Goal: Task Accomplishment & Management: Use online tool/utility

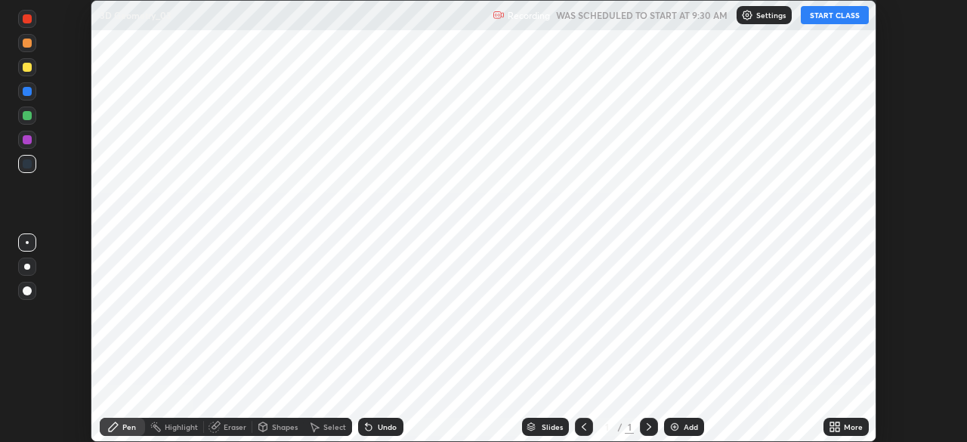
scroll to position [442, 966]
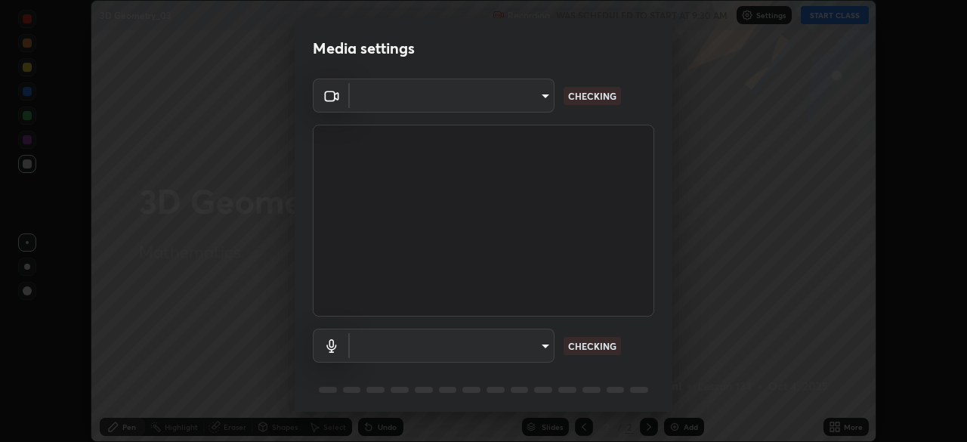
type input "f50aa59c31a81cd63e690f38043470634f0d4dfb3afc2b6e88560fc8d006a56f"
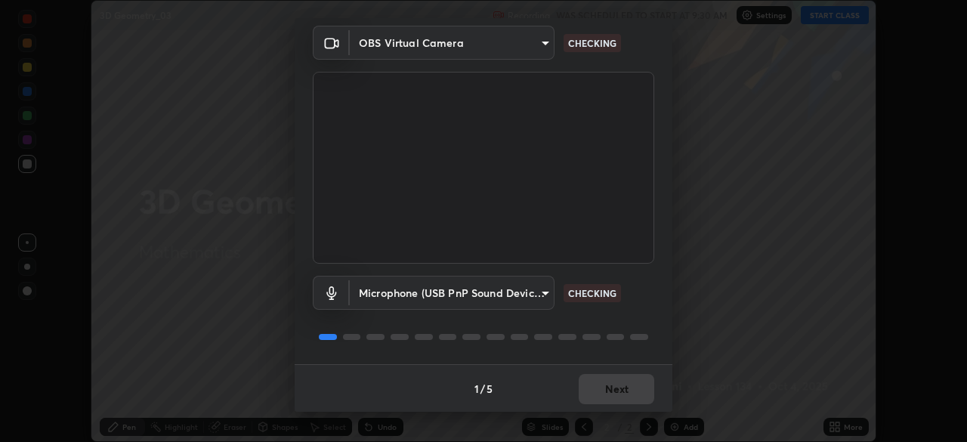
click at [539, 300] on body "Erase all 3D Geometry_03 Recording WAS SCHEDULED TO START AT 9:30 AM Settings S…" at bounding box center [483, 221] width 967 height 442
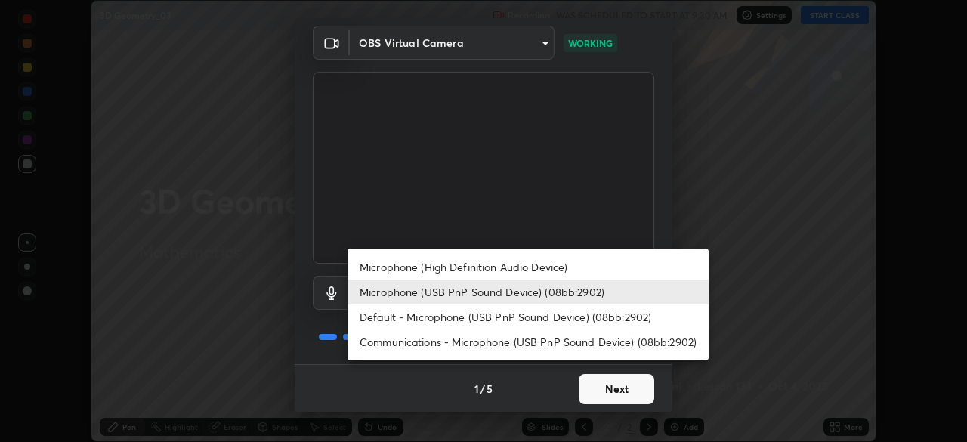
click at [437, 318] on li "Default - Microphone (USB PnP Sound Device) (08bb:2902)" at bounding box center [527, 316] width 361 height 25
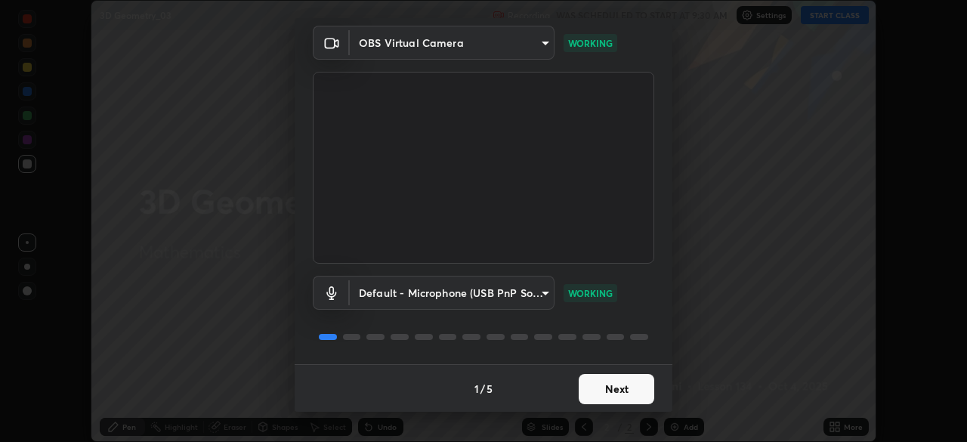
click at [542, 295] on body "Erase all 3D Geometry_03 Recording WAS SCHEDULED TO START AT 9:30 AM Settings S…" at bounding box center [483, 221] width 967 height 442
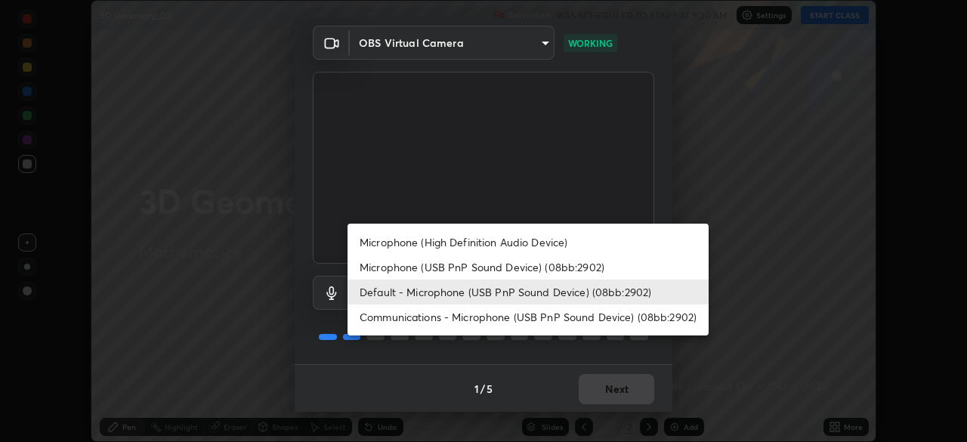
click at [526, 274] on li "Microphone (USB PnP Sound Device) (08bb:2902)" at bounding box center [527, 267] width 361 height 25
type input "b09d853f8b872594d9b48bab0b1f79f4e6882331f846fd2ecf8ee502237e2820"
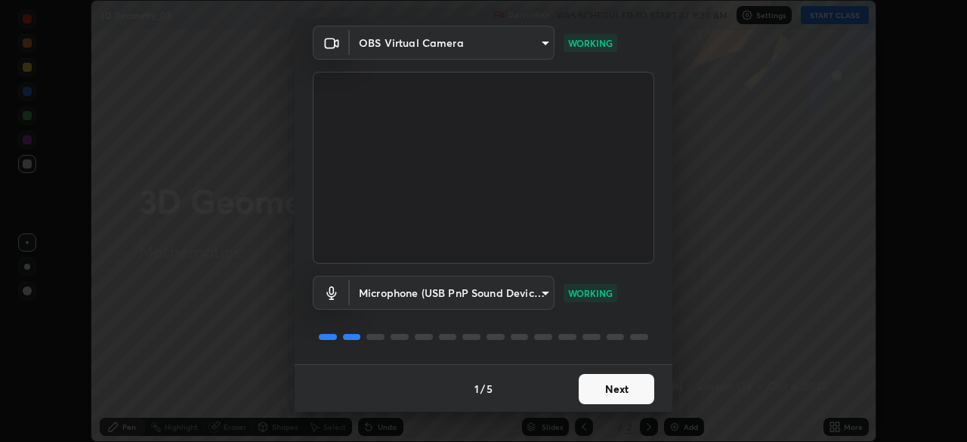
click at [632, 396] on button "Next" at bounding box center [617, 389] width 76 height 30
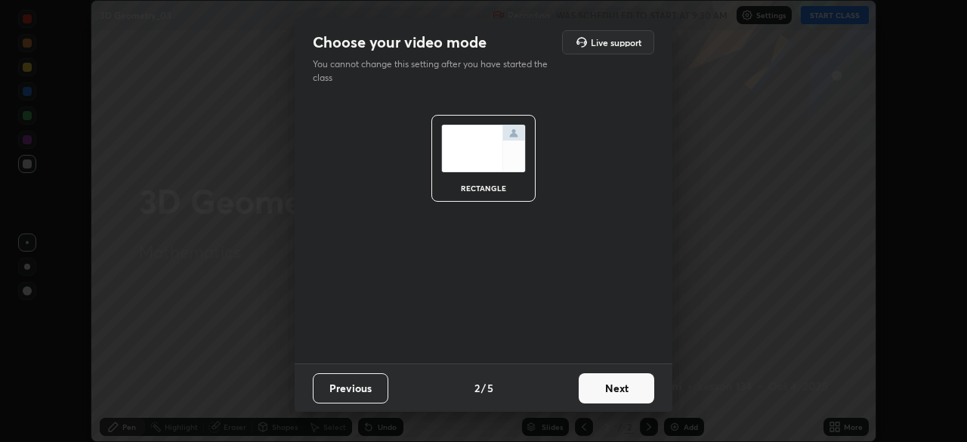
click at [637, 393] on button "Next" at bounding box center [617, 388] width 76 height 30
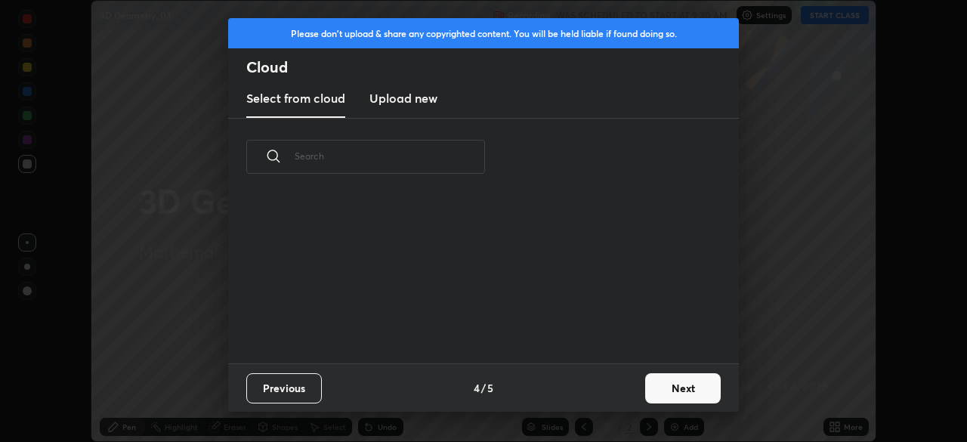
click at [645, 396] on button "Next" at bounding box center [683, 388] width 76 height 30
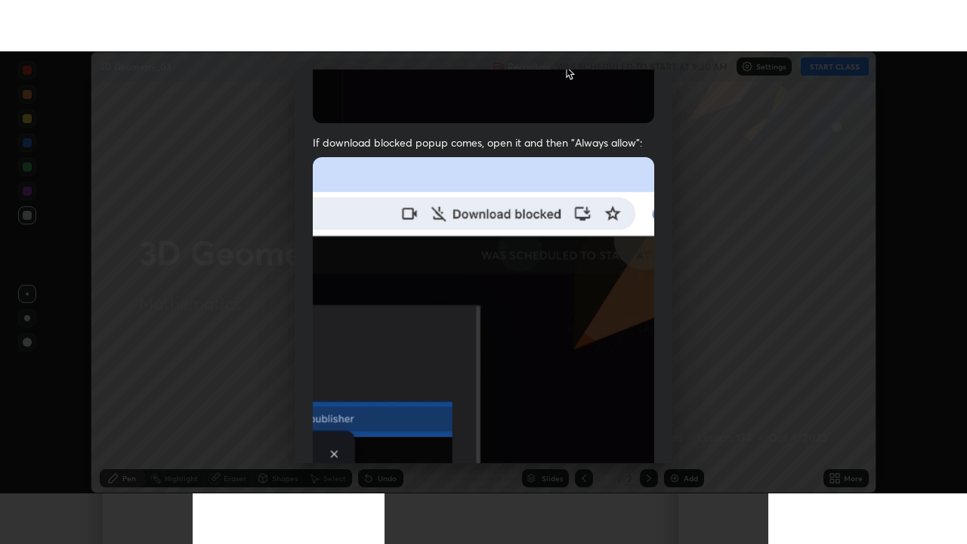
scroll to position [361, 0]
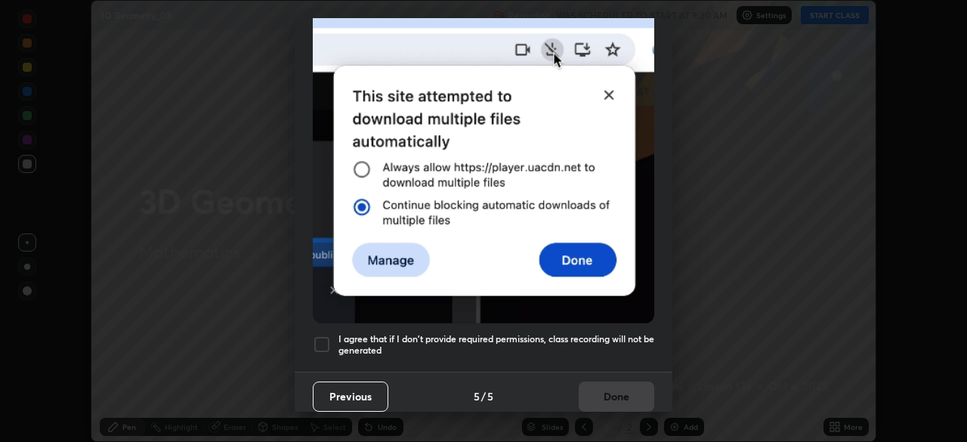
click at [325, 338] on div at bounding box center [322, 344] width 18 height 18
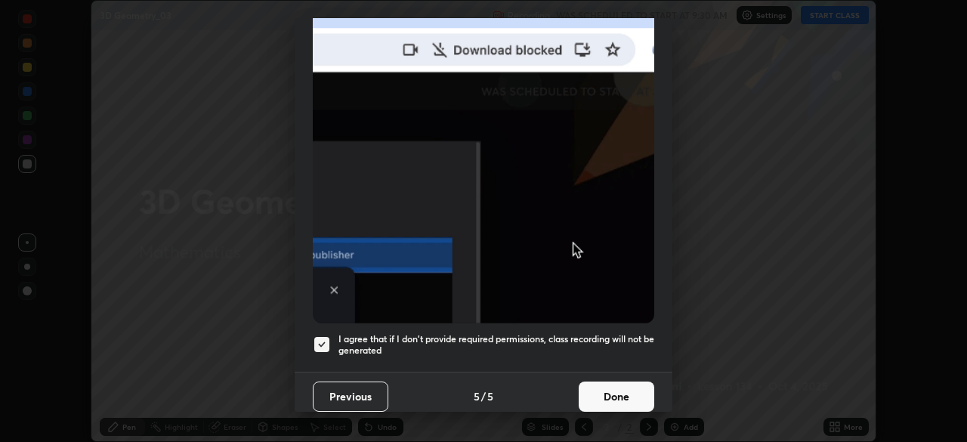
click at [618, 391] on button "Done" at bounding box center [617, 396] width 76 height 30
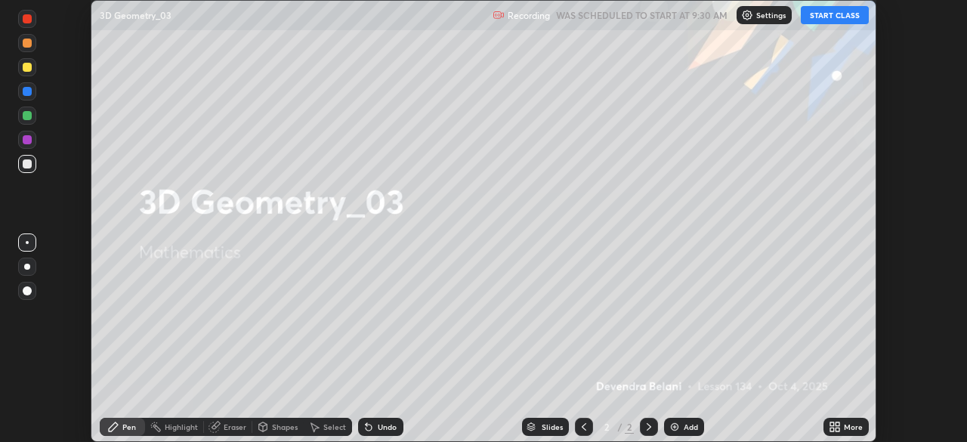
click at [832, 17] on button "START CLASS" at bounding box center [835, 15] width 68 height 18
click at [682, 424] on div "Add" at bounding box center [684, 427] width 40 height 18
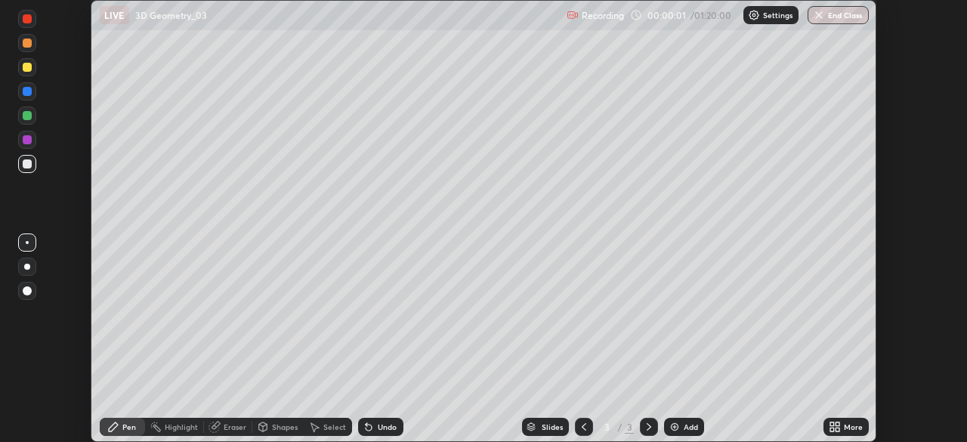
click at [837, 427] on icon at bounding box center [834, 427] width 12 height 12
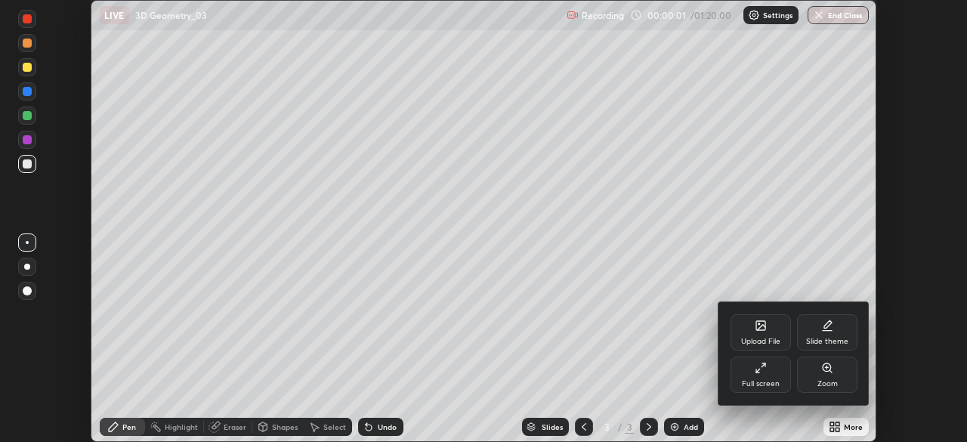
click at [776, 384] on div "Full screen" at bounding box center [761, 384] width 38 height 8
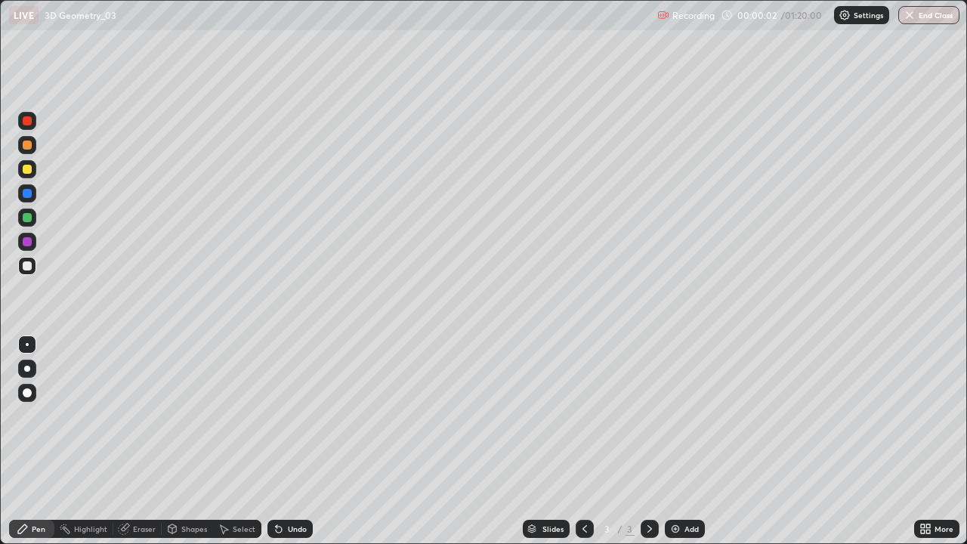
scroll to position [544, 967]
click at [29, 171] on div at bounding box center [27, 169] width 9 height 9
click at [27, 214] on div at bounding box center [27, 217] width 9 height 9
click at [26, 172] on div at bounding box center [27, 169] width 9 height 9
click at [293, 441] on div "Undo" at bounding box center [297, 529] width 19 height 8
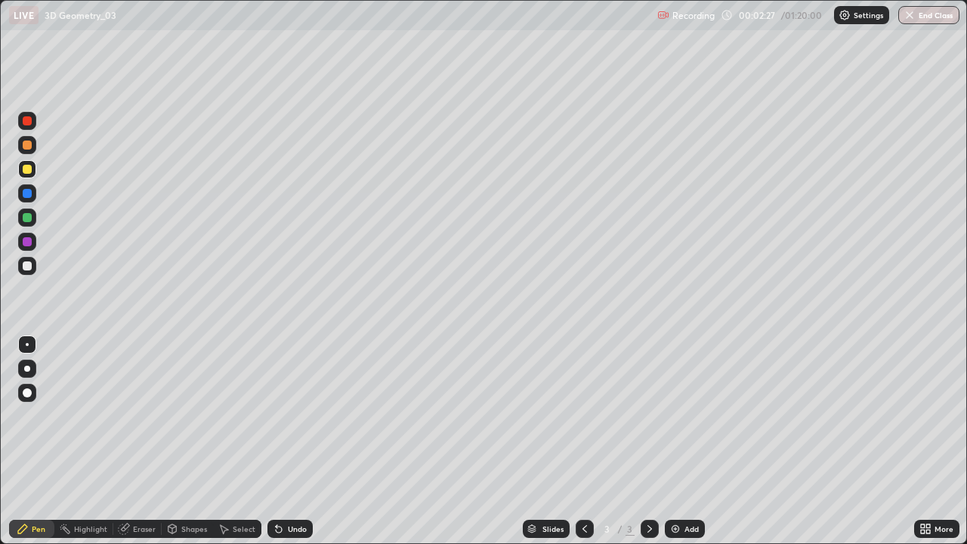
click at [288, 441] on div "Undo" at bounding box center [297, 529] width 19 height 8
click at [290, 441] on div "Undo" at bounding box center [289, 529] width 45 height 18
click at [296, 441] on div "Undo" at bounding box center [297, 529] width 19 height 8
click at [672, 441] on img at bounding box center [675, 529] width 12 height 12
click at [29, 147] on div at bounding box center [27, 144] width 9 height 9
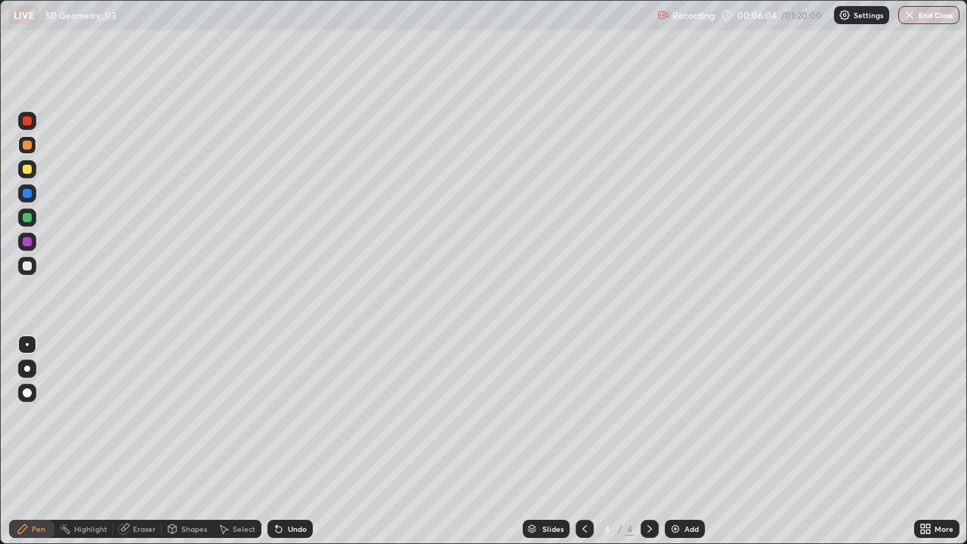
click at [252, 441] on div "Select" at bounding box center [244, 529] width 23 height 8
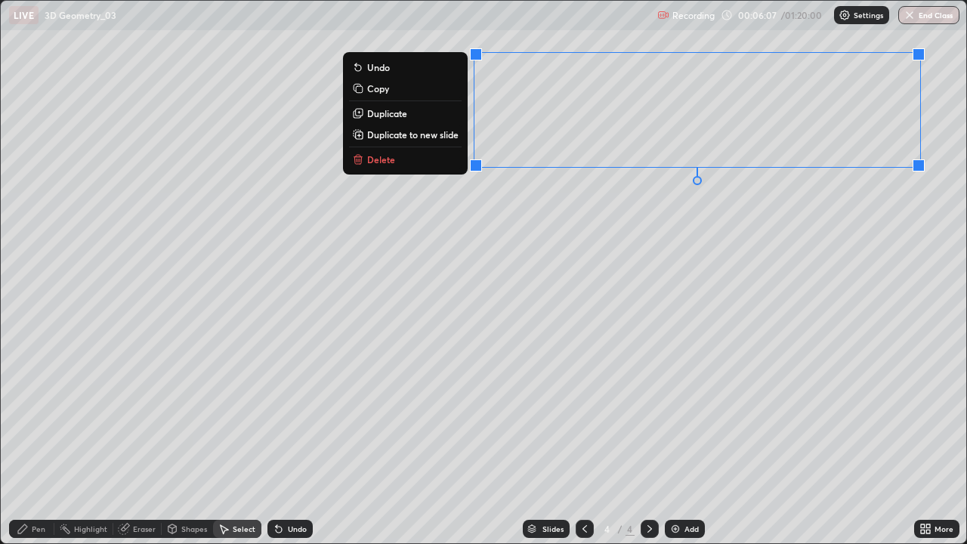
click at [409, 165] on button "Delete" at bounding box center [405, 159] width 113 height 18
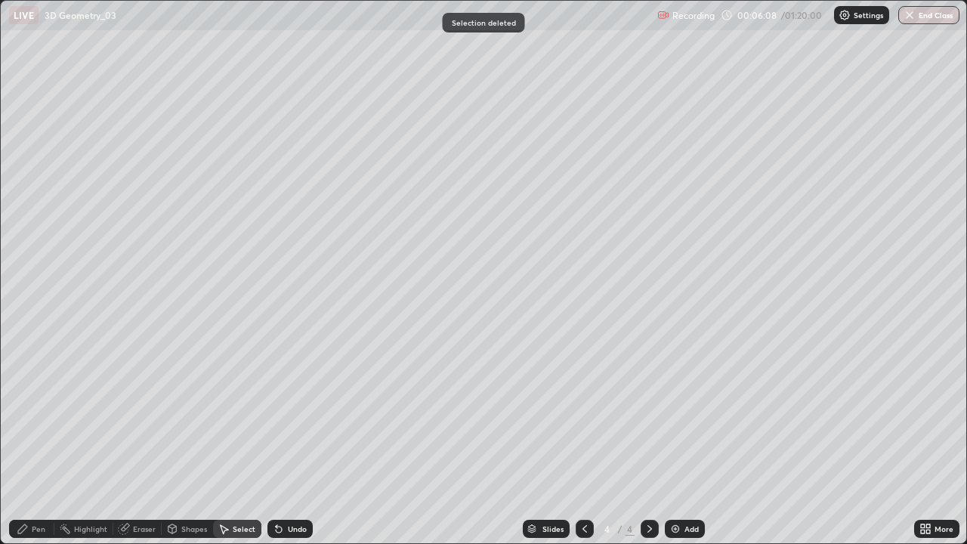
click at [586, 441] on div at bounding box center [584, 529] width 18 height 30
click at [39, 441] on div "Pen" at bounding box center [39, 529] width 14 height 8
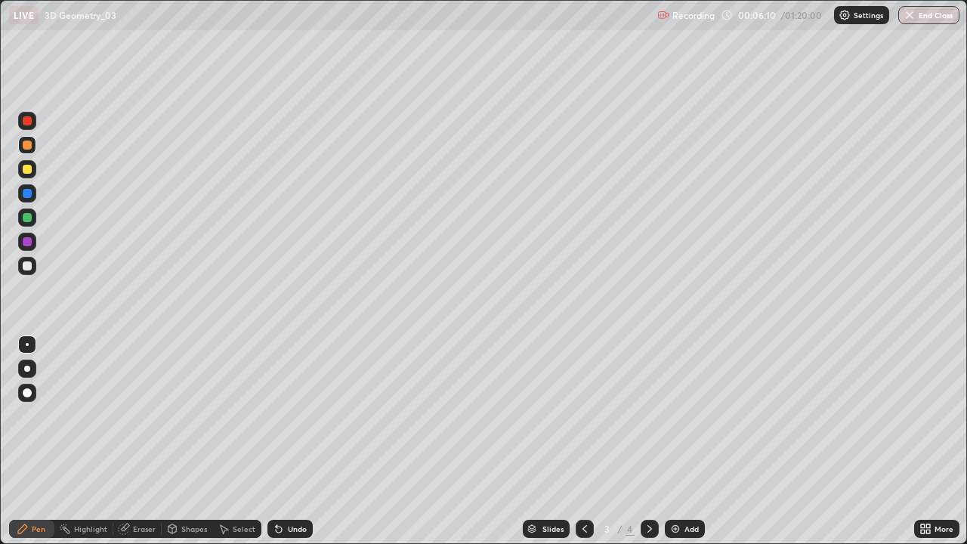
click at [27, 170] on div at bounding box center [27, 169] width 9 height 9
click at [649, 441] on icon at bounding box center [649, 529] width 5 height 8
click at [288, 441] on div "Undo" at bounding box center [297, 529] width 19 height 8
click at [292, 441] on div "Undo" at bounding box center [289, 529] width 45 height 18
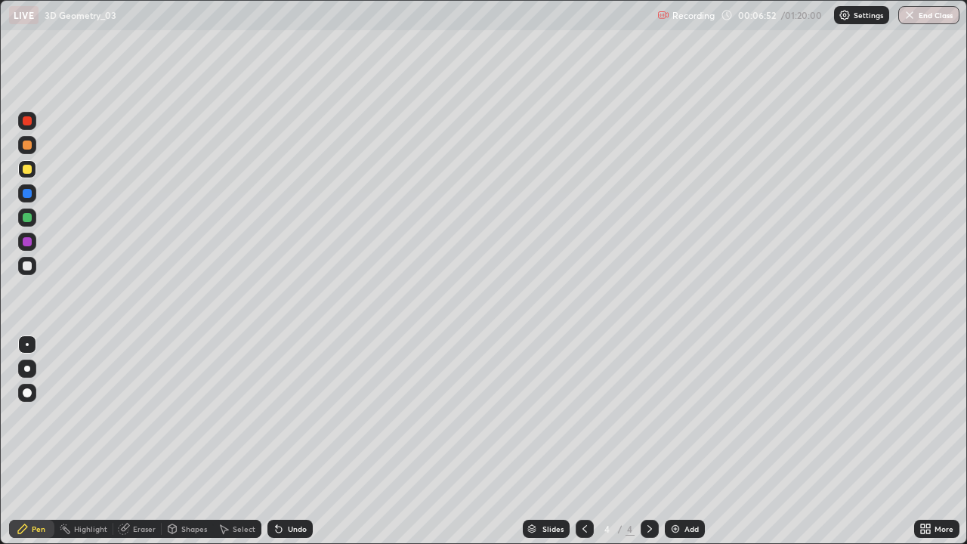
click at [289, 441] on div "Undo" at bounding box center [297, 529] width 19 height 8
click at [288, 441] on div "Undo" at bounding box center [289, 529] width 45 height 18
click at [287, 441] on div "Undo" at bounding box center [289, 529] width 45 height 18
click at [285, 441] on div "Undo" at bounding box center [289, 529] width 45 height 18
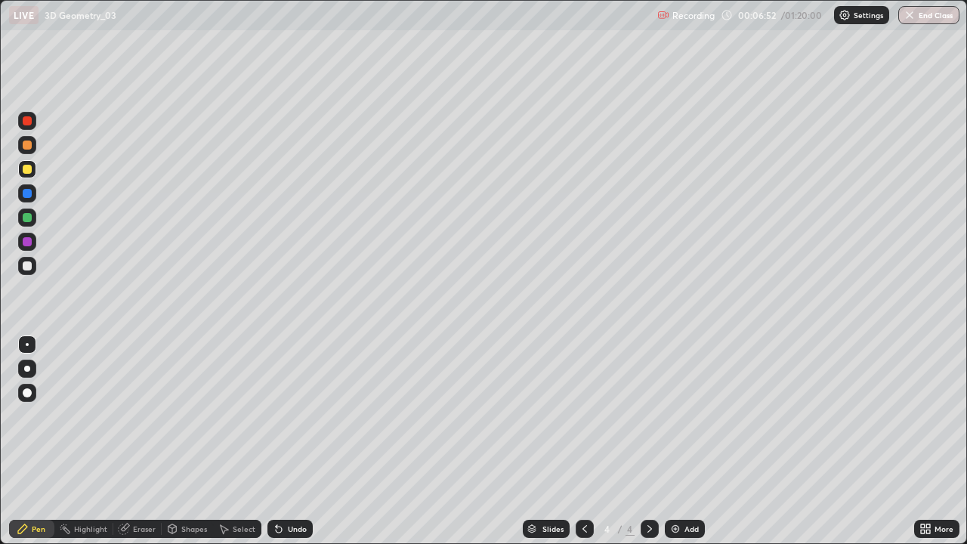
click at [285, 441] on div "Undo" at bounding box center [289, 529] width 45 height 18
click at [284, 441] on div "Undo" at bounding box center [286, 529] width 51 height 30
click at [26, 138] on div at bounding box center [27, 145] width 18 height 18
click at [31, 224] on div at bounding box center [27, 217] width 18 height 18
click at [581, 441] on icon at bounding box center [585, 529] width 12 height 12
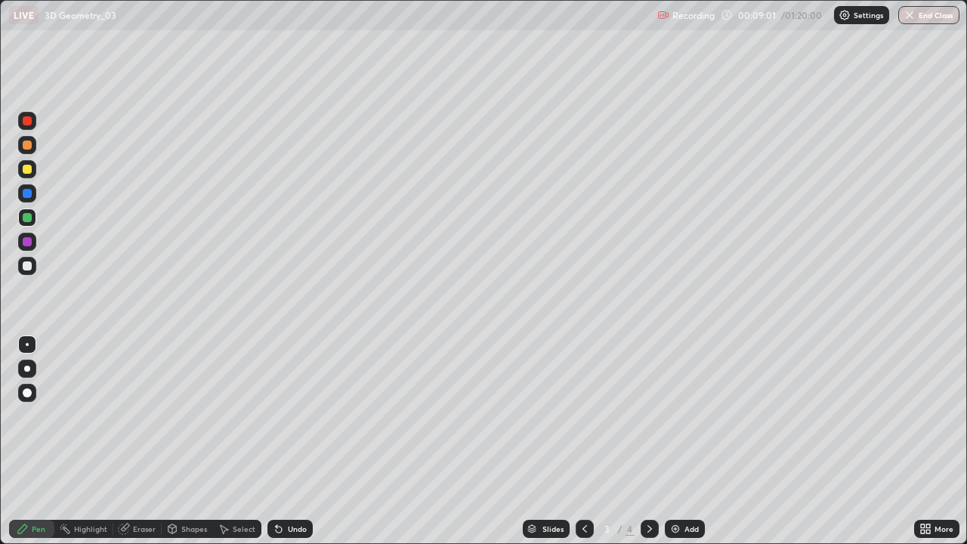
click at [649, 441] on div at bounding box center [649, 529] width 18 height 18
click at [647, 441] on icon at bounding box center [649, 529] width 5 height 8
click at [648, 441] on icon at bounding box center [649, 529] width 12 height 12
click at [672, 441] on div "Add" at bounding box center [685, 529] width 40 height 18
click at [301, 441] on div "Undo" at bounding box center [289, 529] width 45 height 18
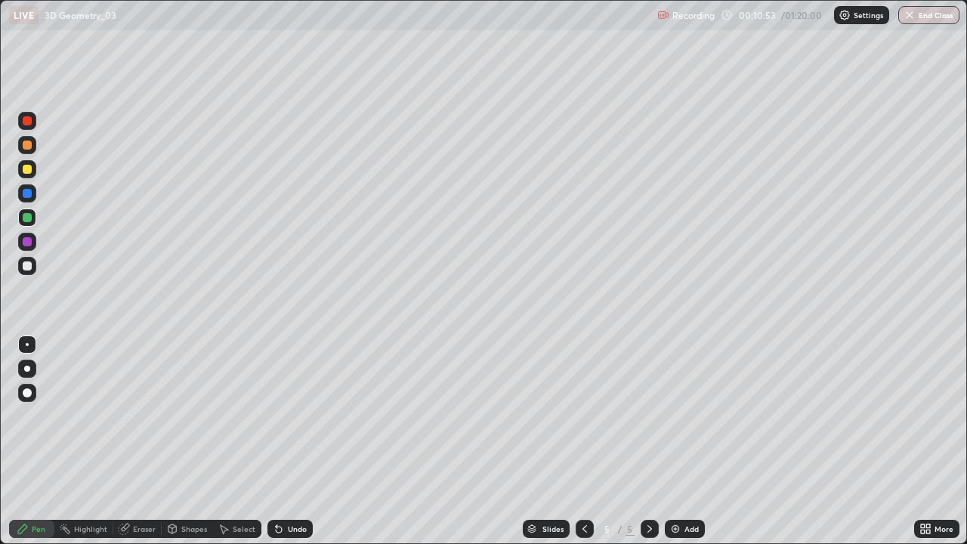
click at [27, 169] on div at bounding box center [27, 169] width 9 height 9
click at [29, 151] on div at bounding box center [27, 145] width 18 height 18
click at [23, 172] on div at bounding box center [27, 169] width 9 height 9
click at [688, 441] on div "Add" at bounding box center [685, 529] width 40 height 18
click at [29, 148] on div at bounding box center [27, 144] width 9 height 9
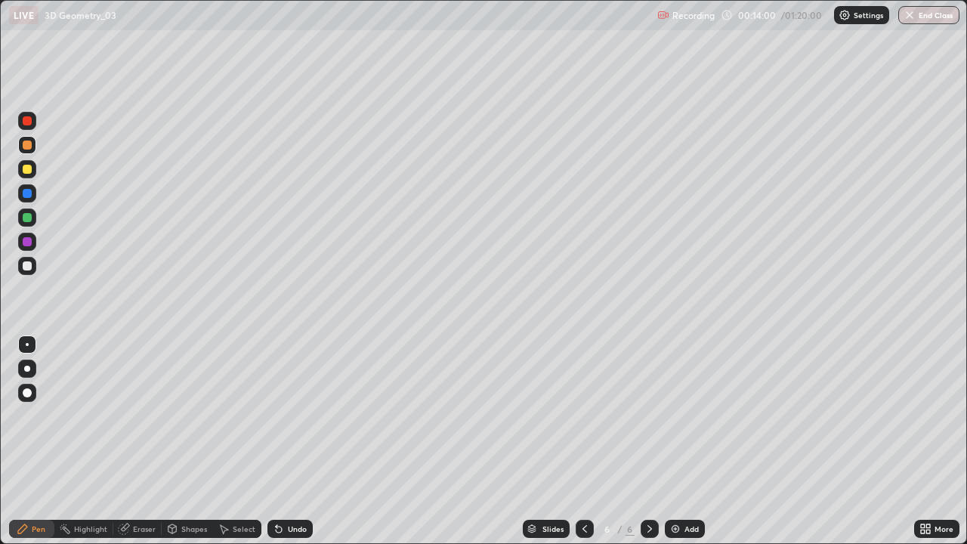
click at [27, 266] on div at bounding box center [27, 265] width 9 height 9
click at [25, 219] on div at bounding box center [27, 217] width 9 height 9
click at [575, 441] on div at bounding box center [584, 529] width 18 height 18
click at [648, 441] on icon at bounding box center [649, 529] width 5 height 8
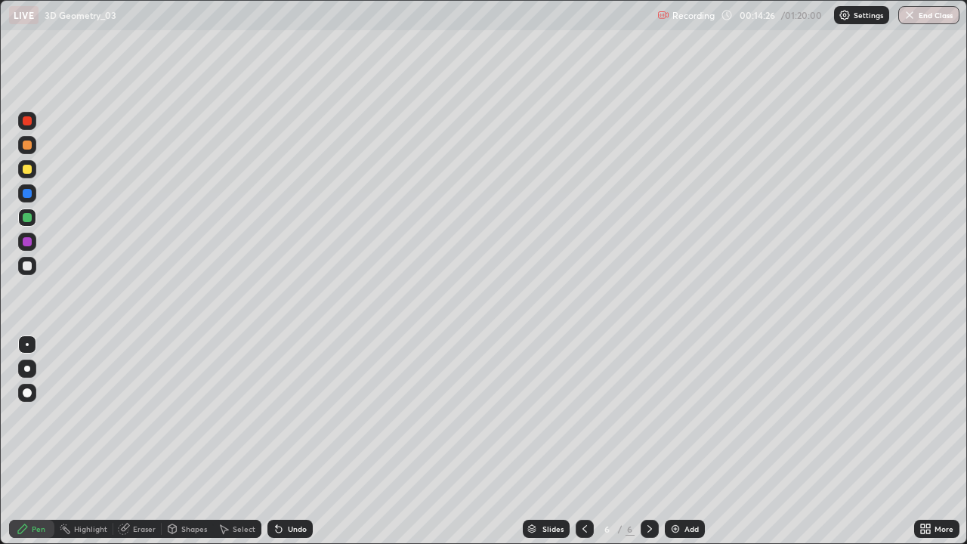
click at [648, 441] on icon at bounding box center [649, 529] width 5 height 8
click at [673, 441] on img at bounding box center [675, 529] width 12 height 12
click at [299, 441] on div "Undo" at bounding box center [289, 529] width 45 height 18
click at [296, 441] on div "Undo" at bounding box center [289, 529] width 45 height 18
click at [301, 441] on div "Undo" at bounding box center [289, 529] width 45 height 18
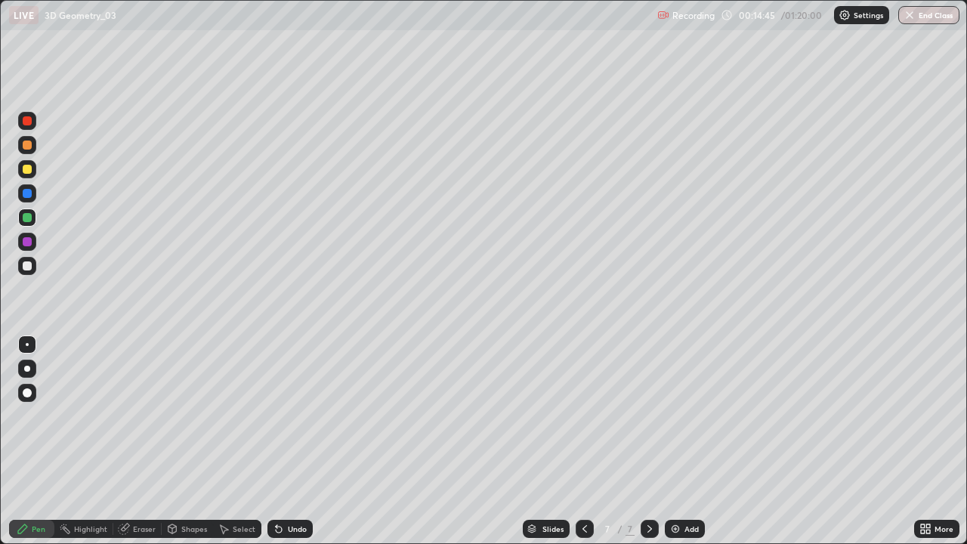
click at [308, 441] on div "Undo" at bounding box center [289, 529] width 45 height 18
click at [305, 441] on div "Undo" at bounding box center [289, 529] width 45 height 18
click at [27, 267] on div at bounding box center [27, 265] width 9 height 9
click at [298, 441] on div "Undo" at bounding box center [297, 529] width 19 height 8
click at [293, 441] on div "Undo" at bounding box center [289, 529] width 45 height 18
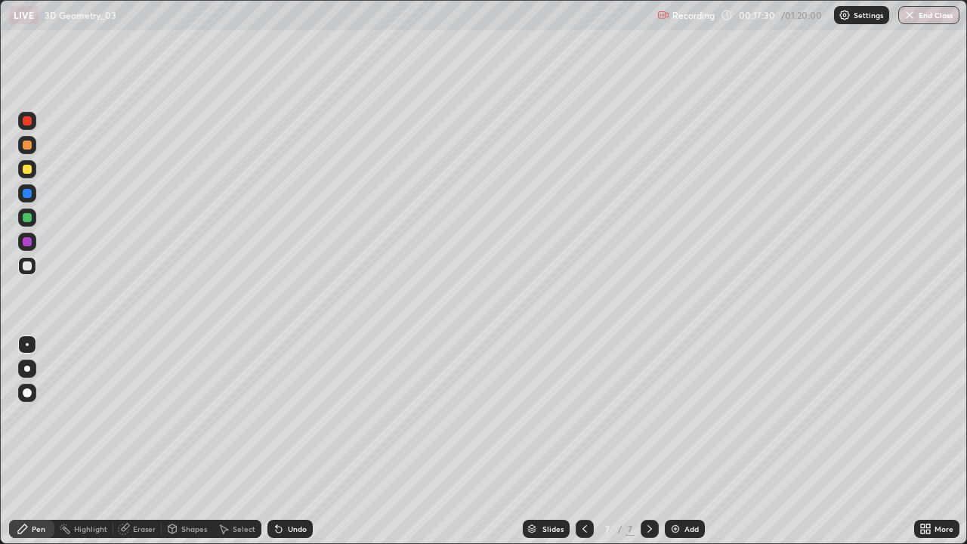
click at [295, 441] on div "Undo" at bounding box center [289, 529] width 45 height 18
click at [297, 441] on div "Undo" at bounding box center [289, 529] width 45 height 18
click at [676, 441] on img at bounding box center [675, 529] width 12 height 12
click at [27, 166] on div at bounding box center [27, 169] width 9 height 9
click at [298, 441] on div "Undo" at bounding box center [289, 529] width 45 height 18
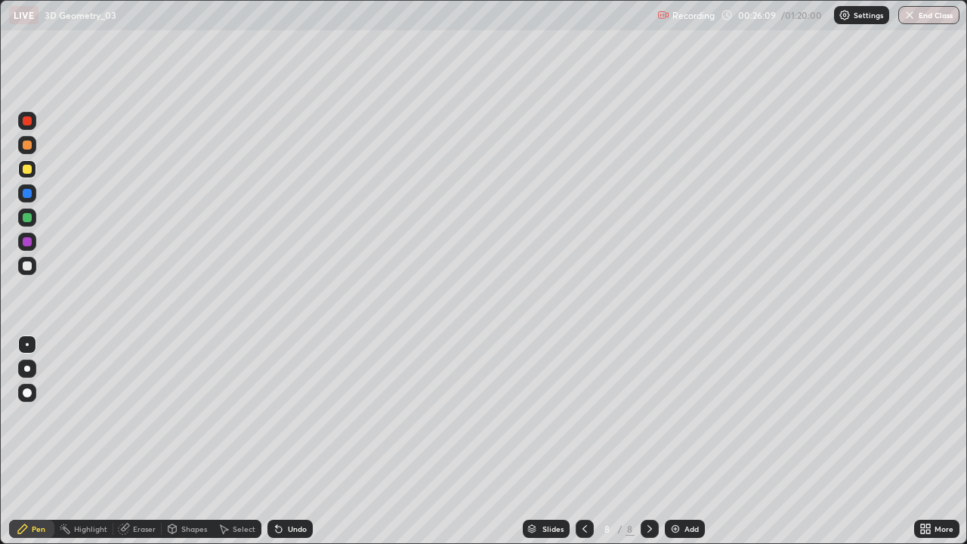
click at [298, 441] on div "Undo" at bounding box center [289, 529] width 45 height 18
click at [29, 224] on div at bounding box center [27, 217] width 18 height 18
click at [31, 273] on div at bounding box center [27, 266] width 18 height 18
click at [26, 224] on div at bounding box center [27, 217] width 18 height 18
click at [26, 210] on div at bounding box center [27, 217] width 18 height 18
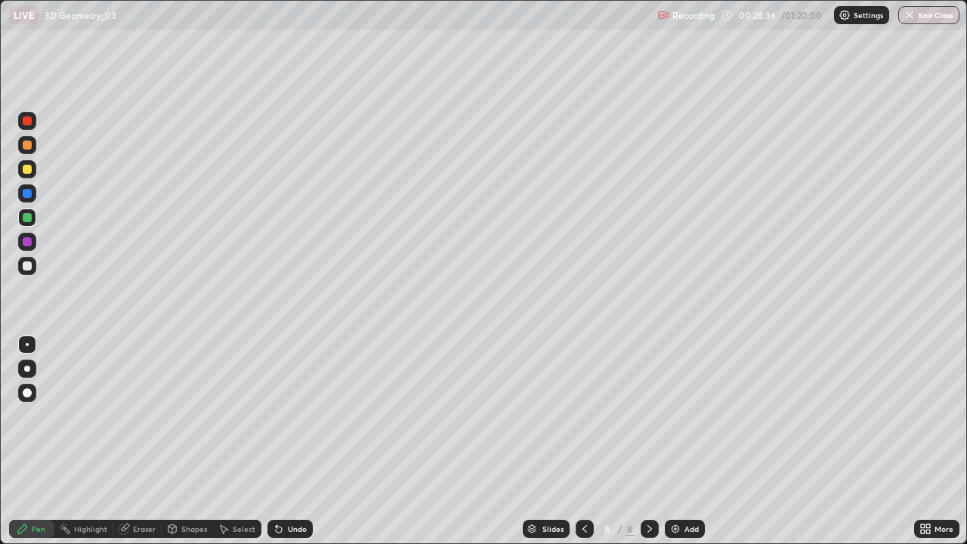
click at [24, 196] on div at bounding box center [27, 193] width 9 height 9
click at [26, 264] on div at bounding box center [27, 265] width 9 height 9
click at [285, 441] on div "Undo" at bounding box center [289, 529] width 45 height 18
click at [291, 441] on div "Undo" at bounding box center [289, 529] width 45 height 18
click at [295, 441] on div "Undo" at bounding box center [289, 529] width 45 height 18
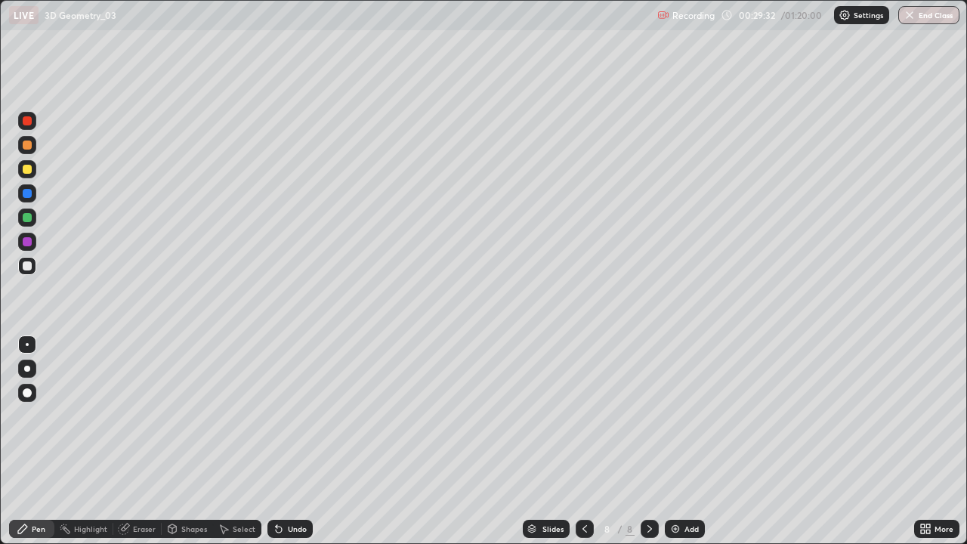
click at [291, 441] on div "Undo" at bounding box center [297, 529] width 19 height 8
click at [27, 170] on div at bounding box center [27, 169] width 9 height 9
click at [668, 441] on div "Add" at bounding box center [685, 529] width 40 height 18
click at [26, 225] on div at bounding box center [27, 217] width 18 height 18
click at [23, 218] on div at bounding box center [27, 217] width 9 height 9
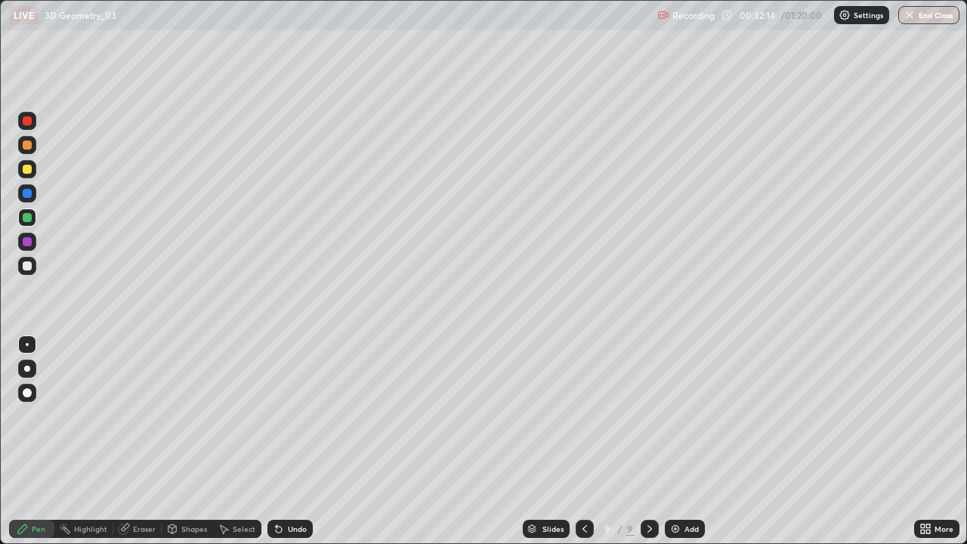
click at [24, 175] on div at bounding box center [27, 169] width 18 height 18
click at [289, 441] on div "Undo" at bounding box center [289, 529] width 45 height 18
click at [291, 441] on div "Undo" at bounding box center [289, 529] width 45 height 18
click at [296, 441] on div "Undo" at bounding box center [289, 529] width 45 height 18
click at [309, 441] on div "Undo" at bounding box center [289, 529] width 45 height 18
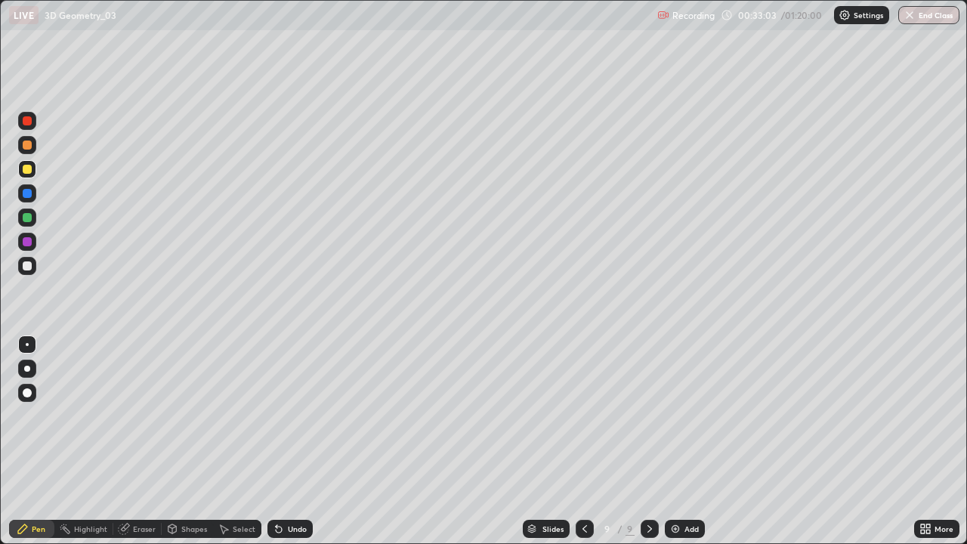
click at [29, 195] on div at bounding box center [27, 193] width 9 height 9
click at [27, 266] on div at bounding box center [27, 265] width 9 height 9
click at [299, 441] on div "Undo" at bounding box center [289, 529] width 45 height 18
click at [134, 441] on div "Eraser" at bounding box center [144, 529] width 23 height 8
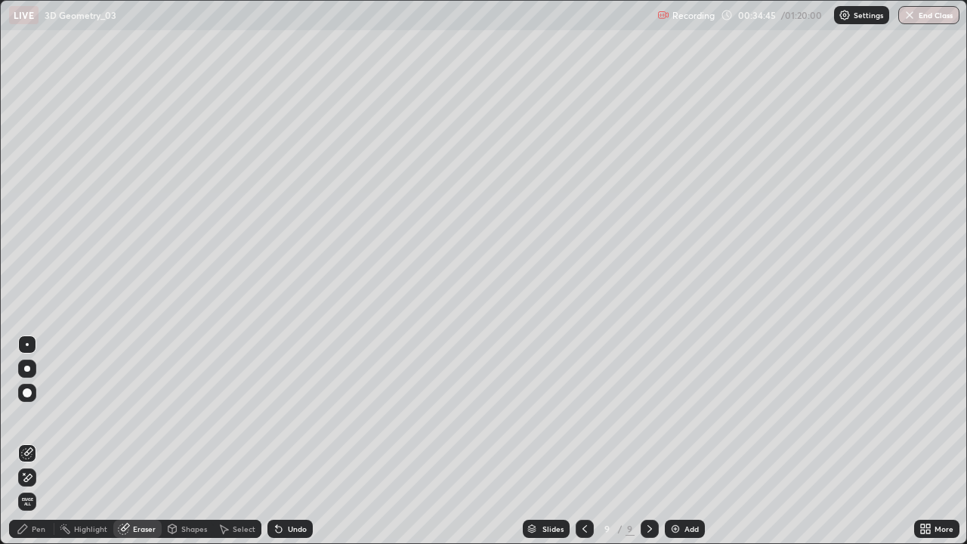
click at [26, 441] on div "Pen" at bounding box center [31, 529] width 45 height 18
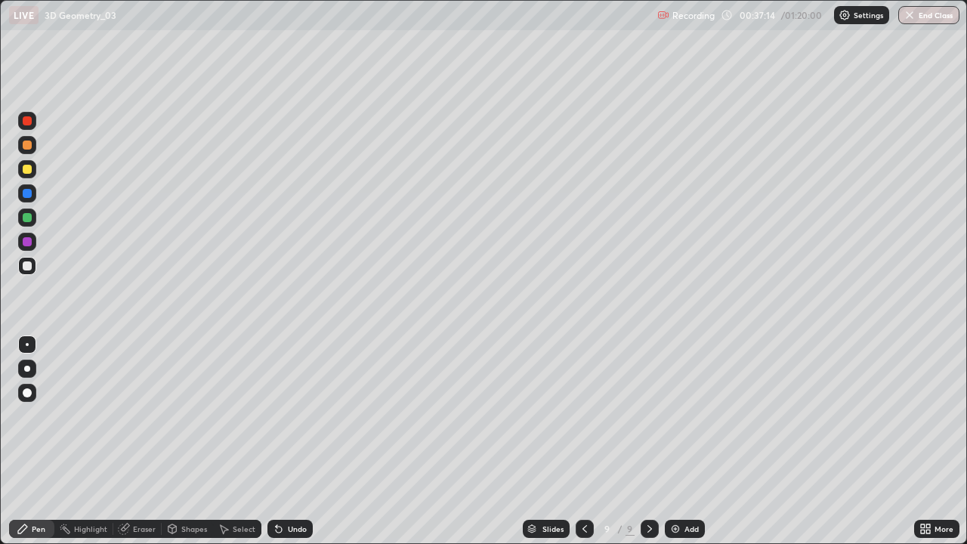
click at [24, 210] on div at bounding box center [27, 217] width 18 height 18
click at [673, 441] on img at bounding box center [675, 529] width 12 height 12
click at [25, 172] on div at bounding box center [27, 169] width 9 height 9
click at [288, 441] on div "Undo" at bounding box center [297, 529] width 19 height 8
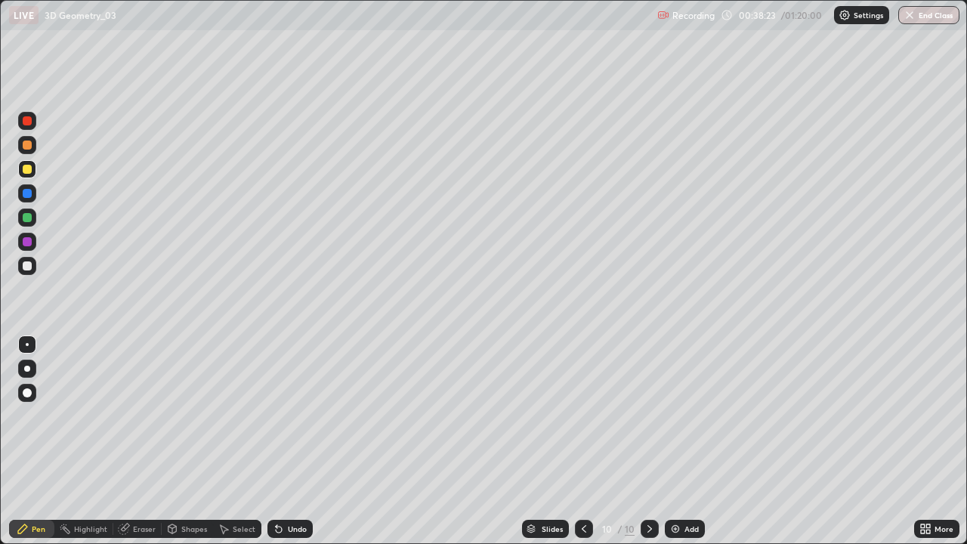
click at [282, 441] on div "Undo" at bounding box center [289, 529] width 45 height 18
click at [288, 441] on div "Undo" at bounding box center [297, 529] width 19 height 8
click at [290, 441] on div "Undo" at bounding box center [297, 529] width 19 height 8
click at [292, 441] on div "Undo" at bounding box center [297, 529] width 19 height 8
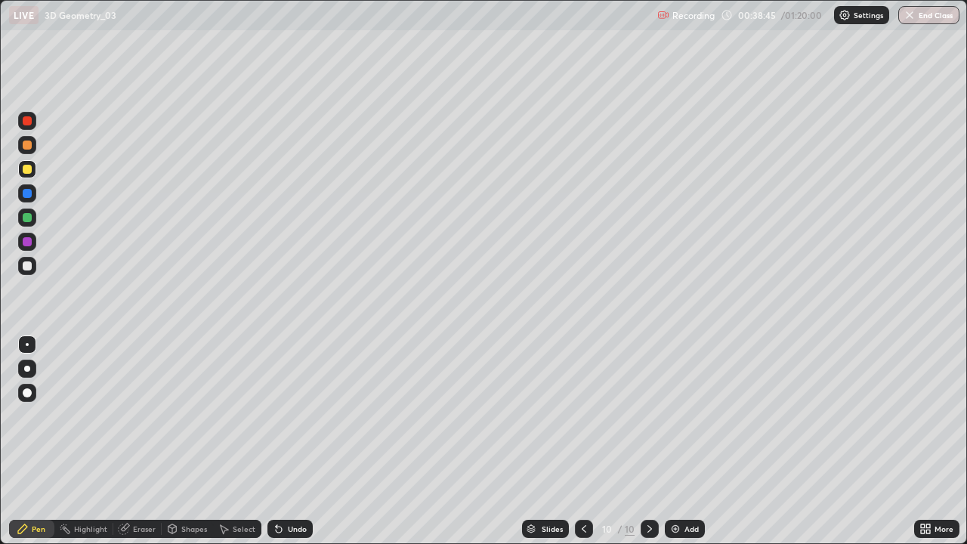
click at [26, 271] on div at bounding box center [27, 266] width 18 height 18
click at [20, 171] on div at bounding box center [27, 169] width 18 height 18
click at [29, 269] on div at bounding box center [27, 265] width 9 height 9
click at [677, 441] on div "Add" at bounding box center [685, 529] width 40 height 18
click at [28, 192] on div at bounding box center [27, 193] width 9 height 9
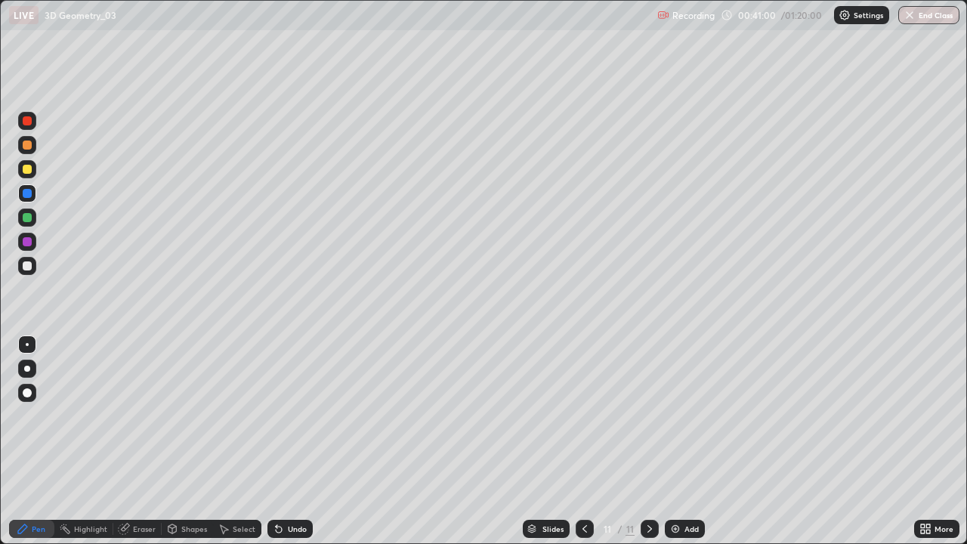
click at [29, 243] on div at bounding box center [27, 241] width 9 height 9
click at [24, 196] on div at bounding box center [27, 193] width 9 height 9
click at [26, 224] on div at bounding box center [27, 217] width 18 height 18
click at [285, 441] on div "Undo" at bounding box center [289, 529] width 45 height 18
click at [288, 441] on div "Undo" at bounding box center [289, 529] width 45 height 18
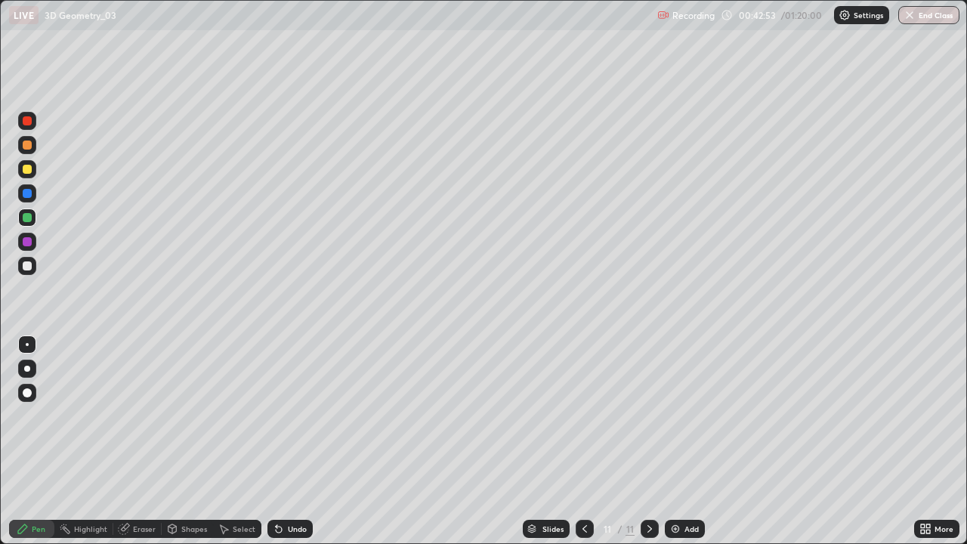
click at [27, 267] on div at bounding box center [27, 265] width 9 height 9
click at [288, 441] on div "Undo" at bounding box center [289, 529] width 45 height 18
click at [29, 214] on div at bounding box center [27, 217] width 9 height 9
click at [23, 173] on div at bounding box center [27, 169] width 9 height 9
click at [666, 441] on div "Add" at bounding box center [685, 529] width 40 height 18
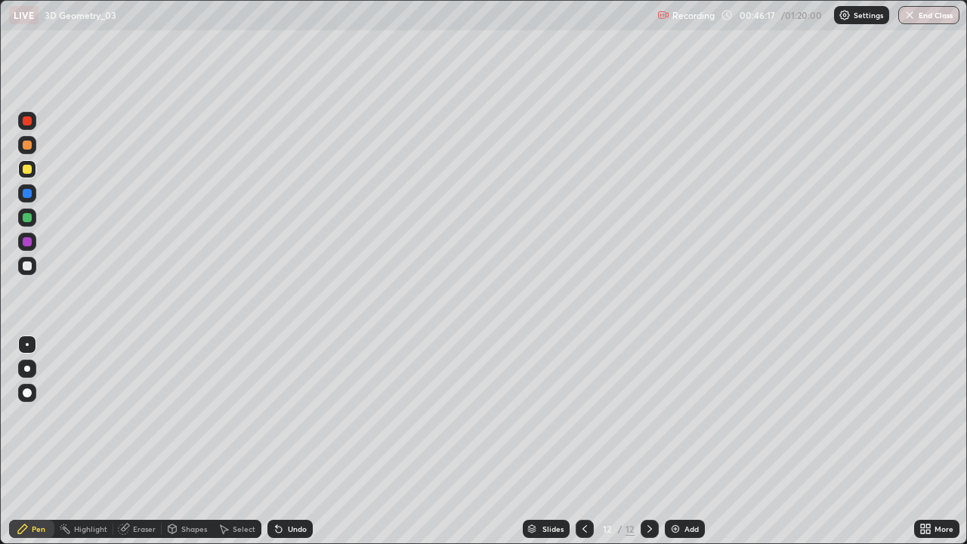
click at [29, 219] on div at bounding box center [27, 217] width 9 height 9
click at [27, 272] on div at bounding box center [27, 266] width 18 height 18
click at [27, 199] on div at bounding box center [27, 193] width 18 height 18
click at [140, 441] on div "Eraser" at bounding box center [144, 529] width 23 height 8
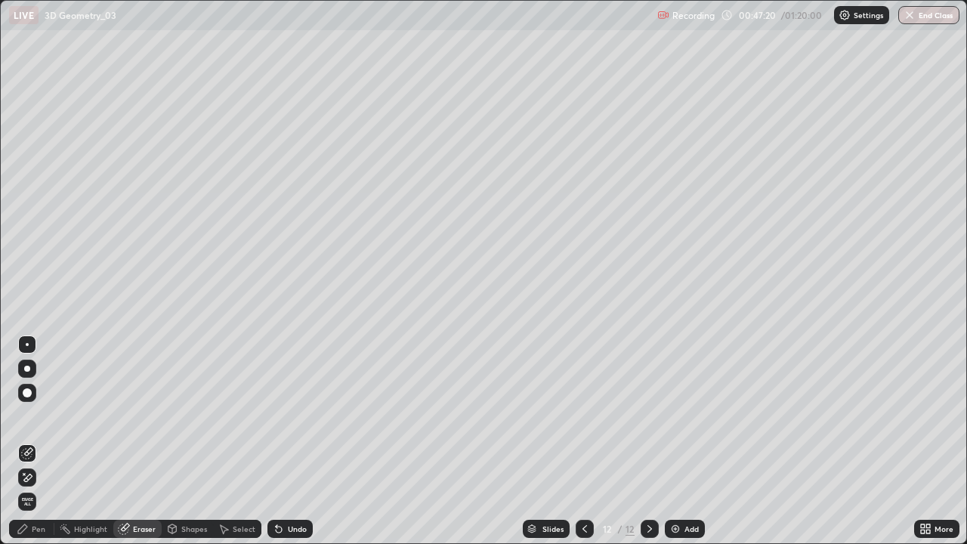
click at [36, 441] on div "Pen" at bounding box center [39, 529] width 14 height 8
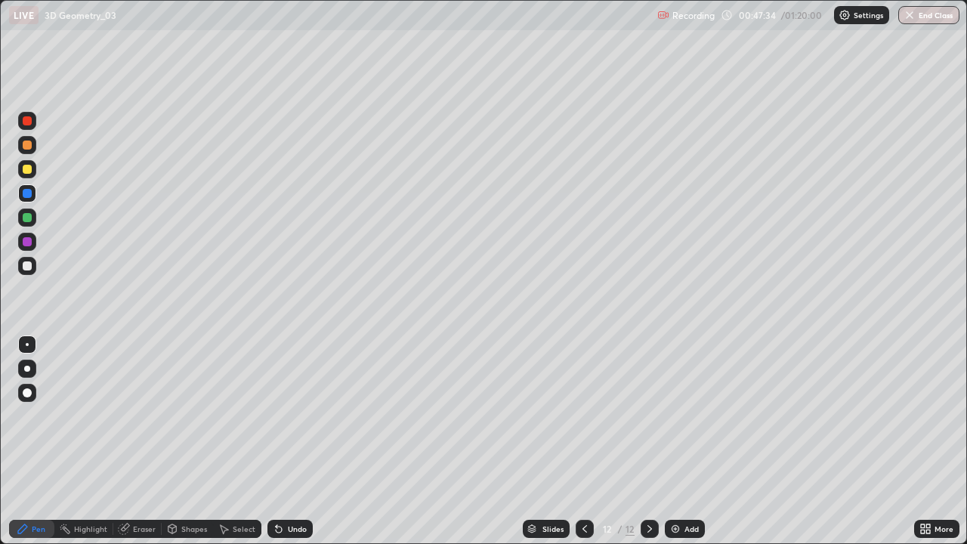
click at [295, 441] on div "Undo" at bounding box center [297, 529] width 19 height 8
click at [301, 441] on div "Undo" at bounding box center [297, 529] width 19 height 8
click at [305, 441] on div "Undo" at bounding box center [289, 529] width 45 height 18
click at [27, 224] on div at bounding box center [27, 217] width 18 height 18
click at [27, 271] on div at bounding box center [27, 266] width 18 height 18
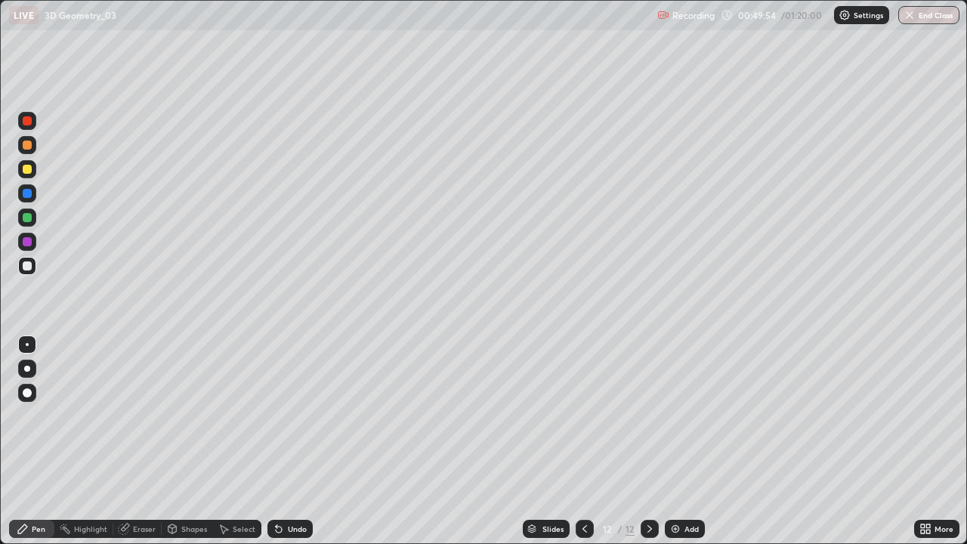
click at [29, 267] on div at bounding box center [27, 265] width 9 height 9
click at [30, 172] on div at bounding box center [27, 169] width 9 height 9
click at [26, 145] on div at bounding box center [27, 144] width 9 height 9
click at [673, 441] on img at bounding box center [675, 529] width 12 height 12
click at [580, 441] on icon at bounding box center [585, 529] width 12 height 12
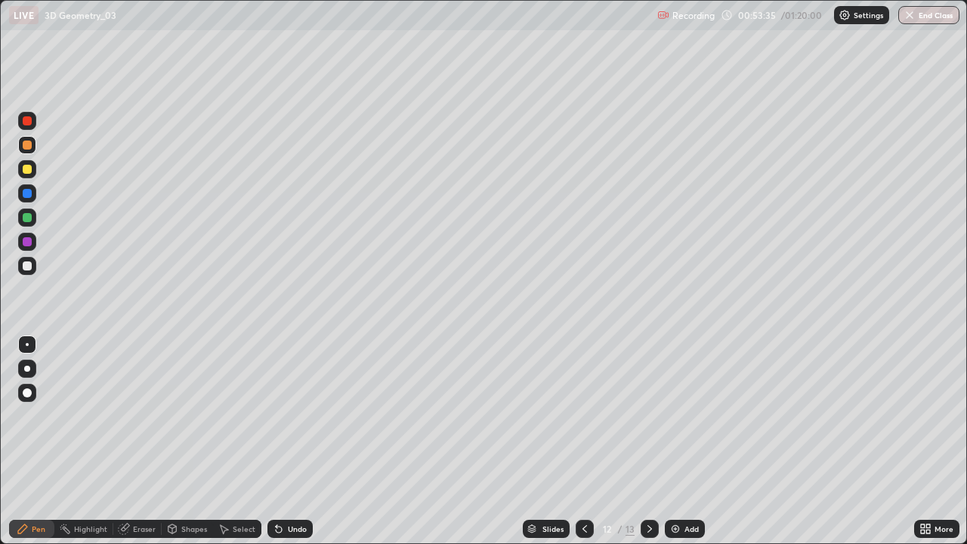
click at [630, 441] on div "13" at bounding box center [629, 529] width 9 height 14
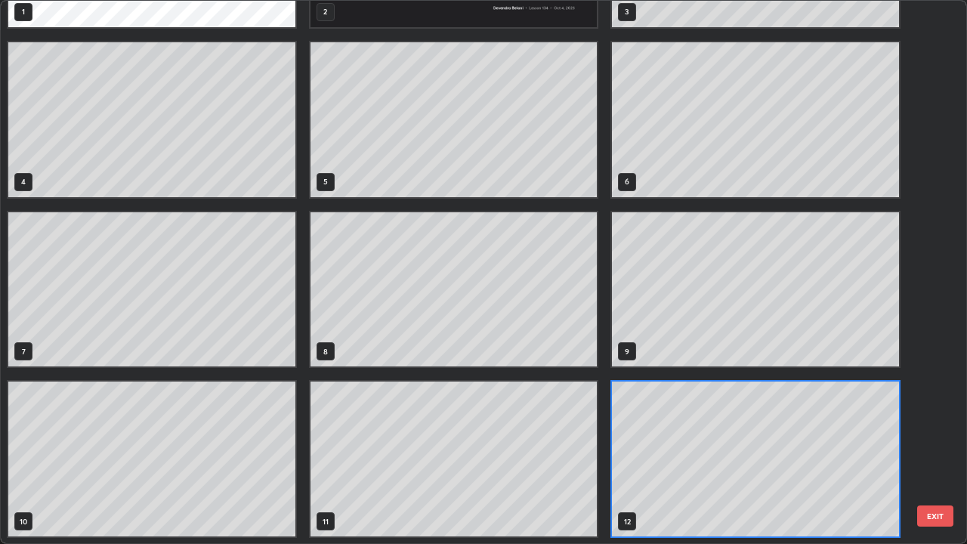
scroll to position [538, 958]
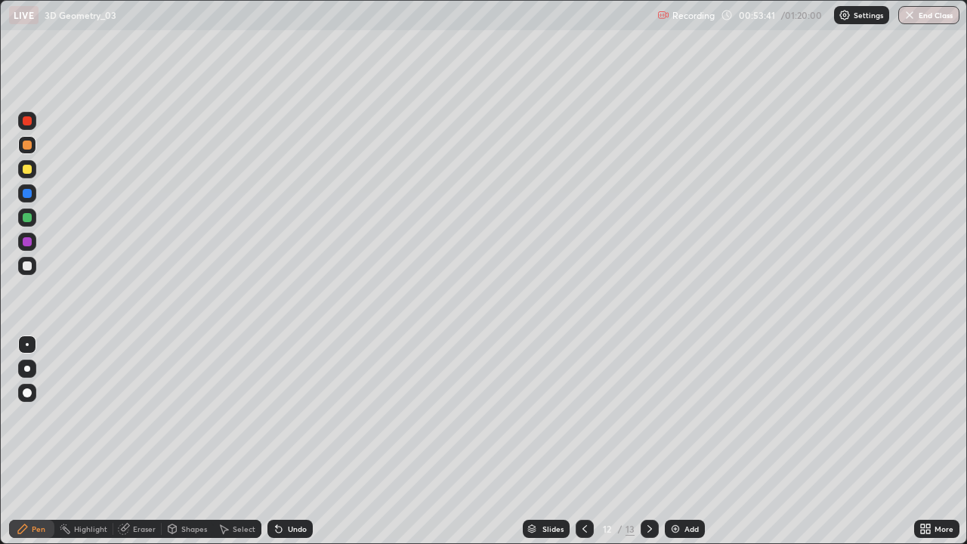
click at [648, 441] on icon at bounding box center [649, 529] width 12 height 12
click at [25, 264] on div at bounding box center [27, 265] width 9 height 9
click at [27, 245] on div at bounding box center [27, 241] width 9 height 9
click at [28, 169] on div at bounding box center [27, 169] width 9 height 9
click at [133, 441] on div "Eraser" at bounding box center [144, 529] width 23 height 8
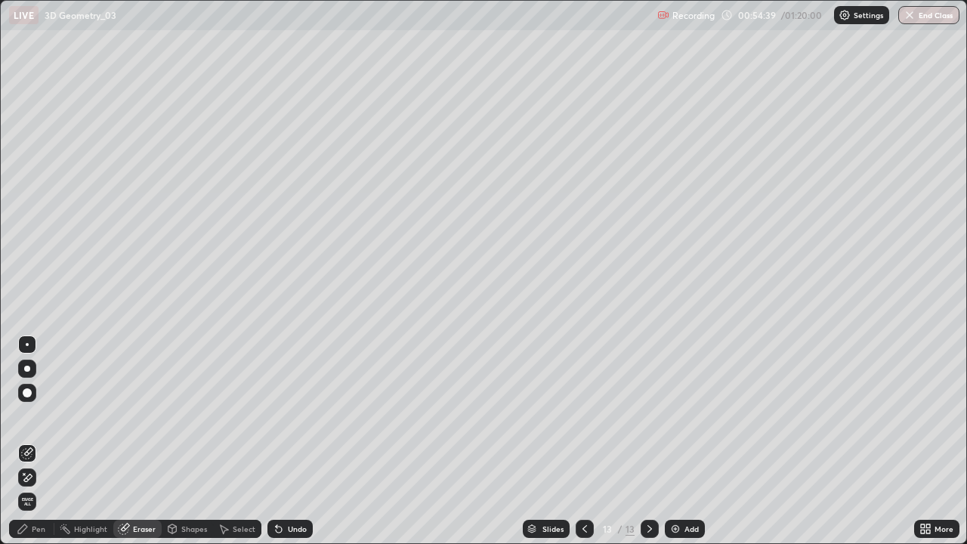
click at [38, 441] on div "Pen" at bounding box center [39, 529] width 14 height 8
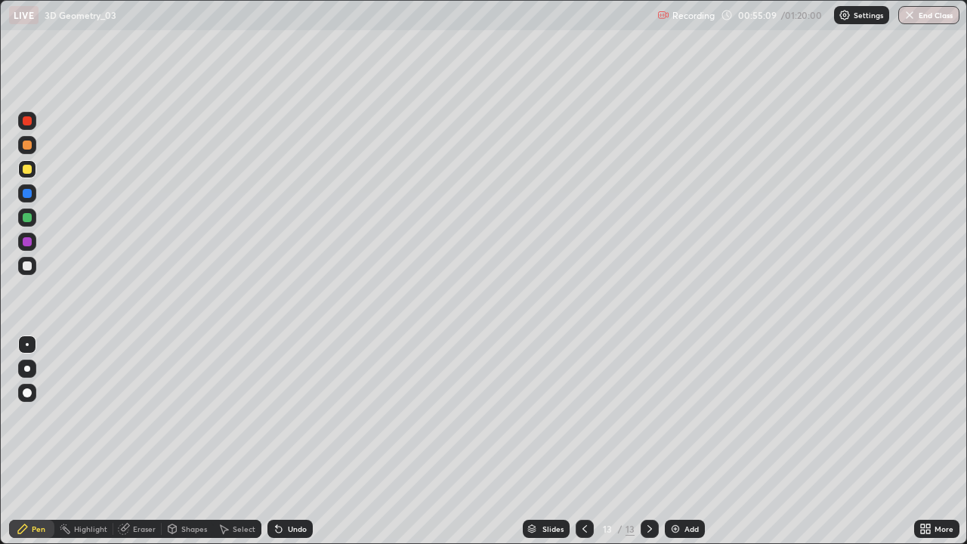
click at [27, 145] on div at bounding box center [27, 144] width 9 height 9
click at [24, 273] on div at bounding box center [27, 266] width 18 height 18
click at [292, 441] on div "Undo" at bounding box center [289, 529] width 45 height 18
click at [288, 441] on div "Undo" at bounding box center [289, 529] width 45 height 18
click at [299, 441] on div "Undo" at bounding box center [289, 529] width 45 height 18
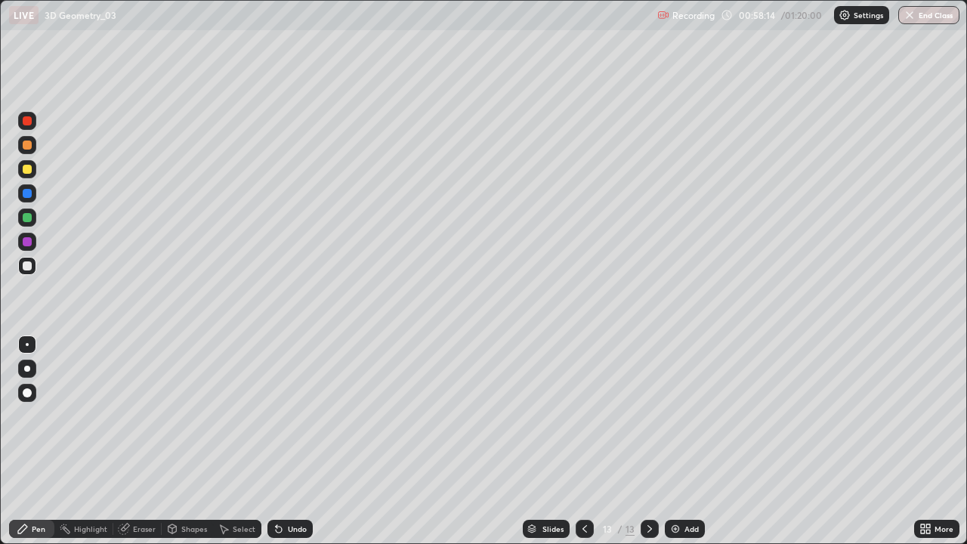
click at [20, 221] on div at bounding box center [27, 217] width 18 height 18
click at [26, 166] on div at bounding box center [27, 169] width 9 height 9
click at [27, 266] on div at bounding box center [27, 265] width 9 height 9
click at [669, 441] on img at bounding box center [675, 529] width 12 height 12
click at [26, 266] on div at bounding box center [27, 265] width 9 height 9
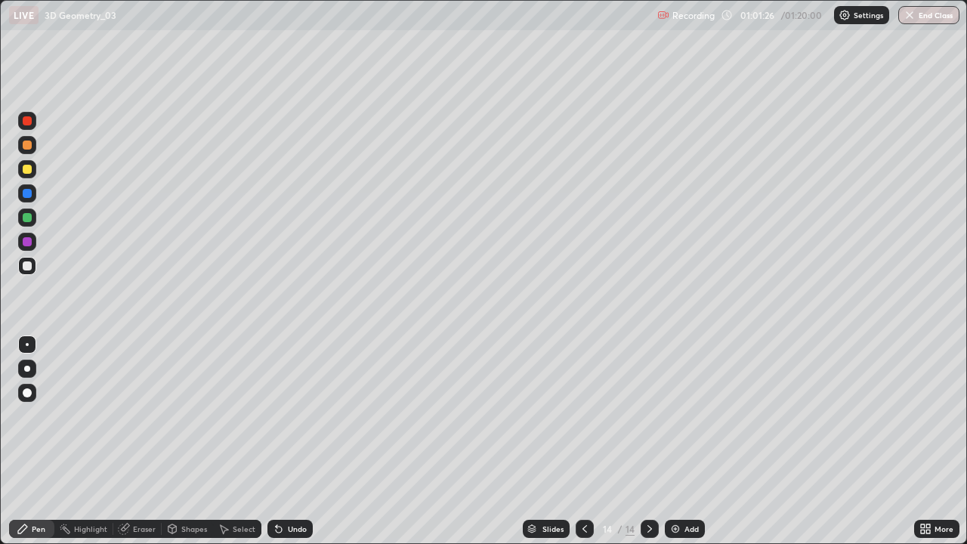
click at [29, 199] on div at bounding box center [27, 193] width 18 height 18
click at [25, 171] on div at bounding box center [27, 169] width 9 height 9
click at [31, 218] on div at bounding box center [27, 217] width 9 height 9
click at [583, 441] on icon at bounding box center [585, 529] width 12 height 12
click at [575, 441] on div at bounding box center [584, 529] width 18 height 18
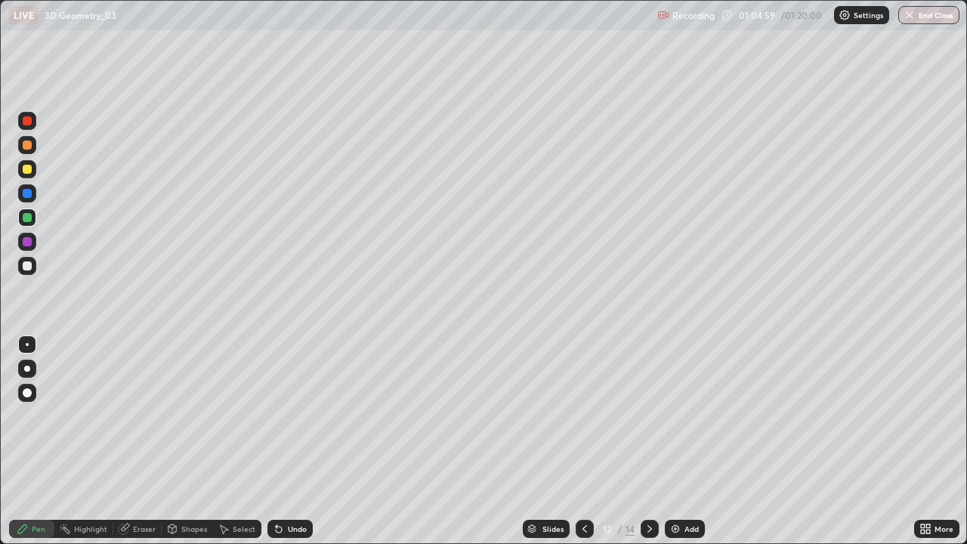
click at [648, 441] on icon at bounding box center [649, 529] width 12 height 12
click at [646, 441] on div at bounding box center [649, 529] width 18 height 18
click at [648, 441] on div at bounding box center [649, 529] width 18 height 30
click at [31, 272] on div at bounding box center [27, 266] width 18 height 18
click at [681, 441] on div "Add" at bounding box center [685, 529] width 40 height 18
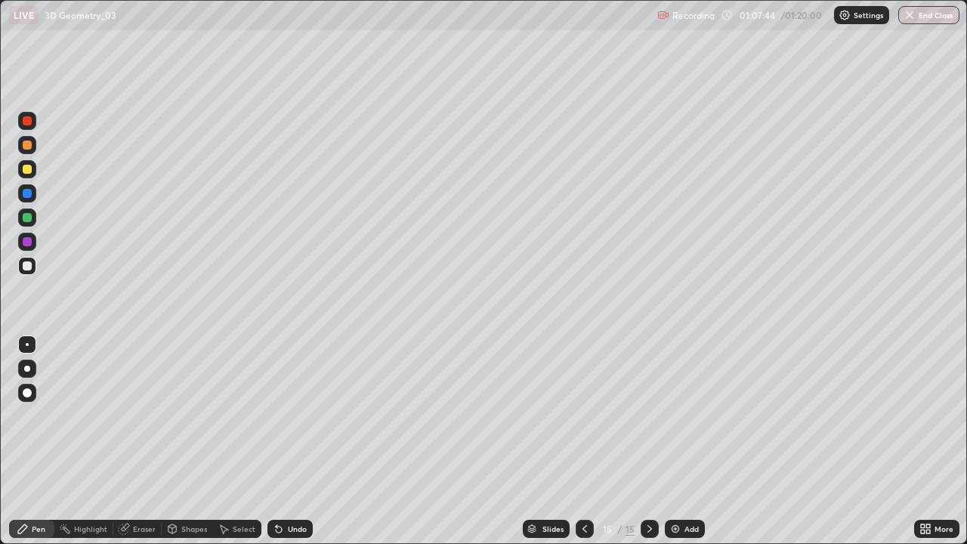
click at [27, 145] on div at bounding box center [27, 144] width 9 height 9
click at [583, 441] on icon at bounding box center [585, 529] width 12 height 12
click at [32, 128] on div at bounding box center [27, 121] width 18 height 18
click at [284, 441] on div "Undo" at bounding box center [289, 529] width 45 height 18
click at [288, 441] on div "Undo" at bounding box center [297, 529] width 19 height 8
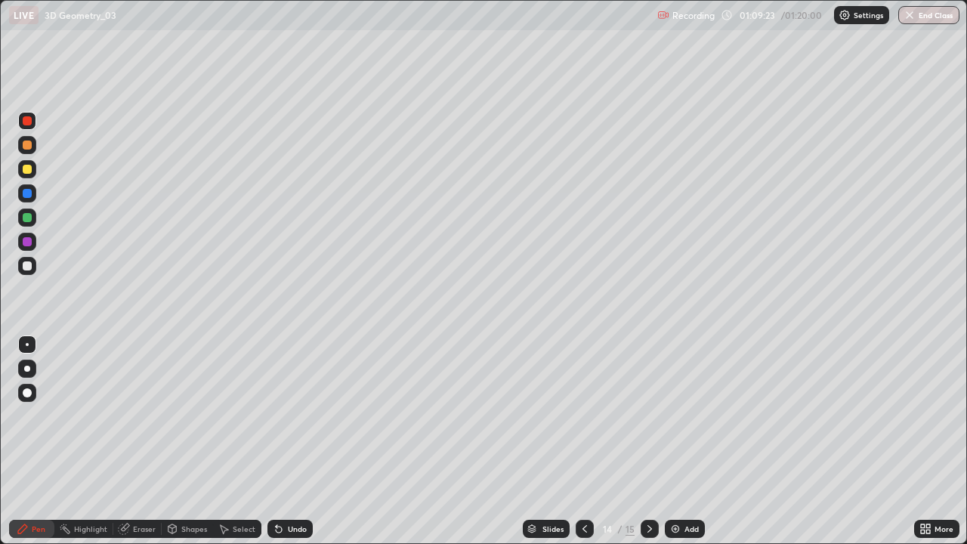
click at [23, 219] on div at bounding box center [27, 217] width 9 height 9
click at [26, 171] on div at bounding box center [27, 169] width 9 height 9
click at [26, 196] on div at bounding box center [27, 193] width 9 height 9
click at [24, 119] on div at bounding box center [27, 120] width 9 height 9
click at [35, 177] on div at bounding box center [27, 169] width 18 height 24
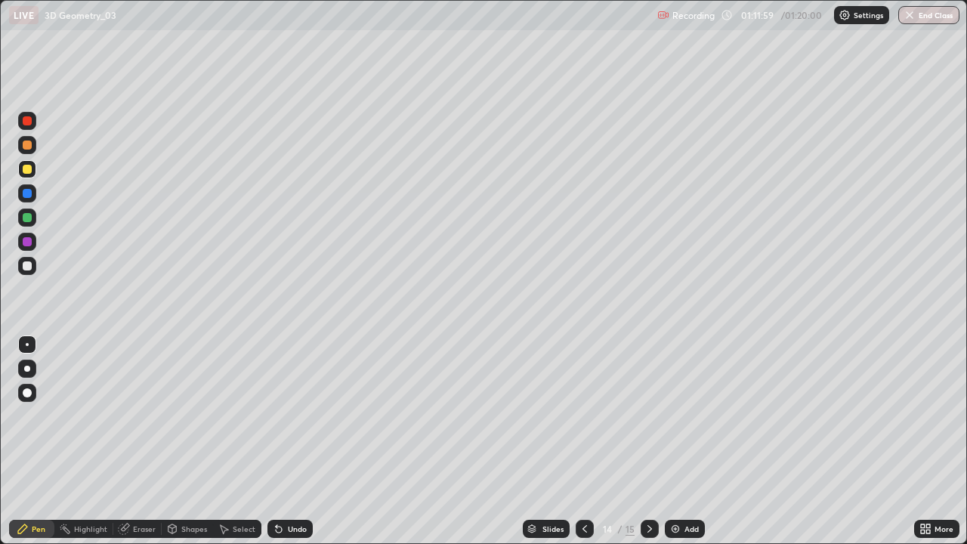
click at [25, 125] on div at bounding box center [27, 120] width 9 height 9
click at [645, 441] on icon at bounding box center [649, 529] width 12 height 12
click at [678, 441] on img at bounding box center [675, 529] width 12 height 12
click at [301, 441] on div "Undo" at bounding box center [297, 529] width 19 height 8
click at [32, 170] on div at bounding box center [27, 169] width 18 height 18
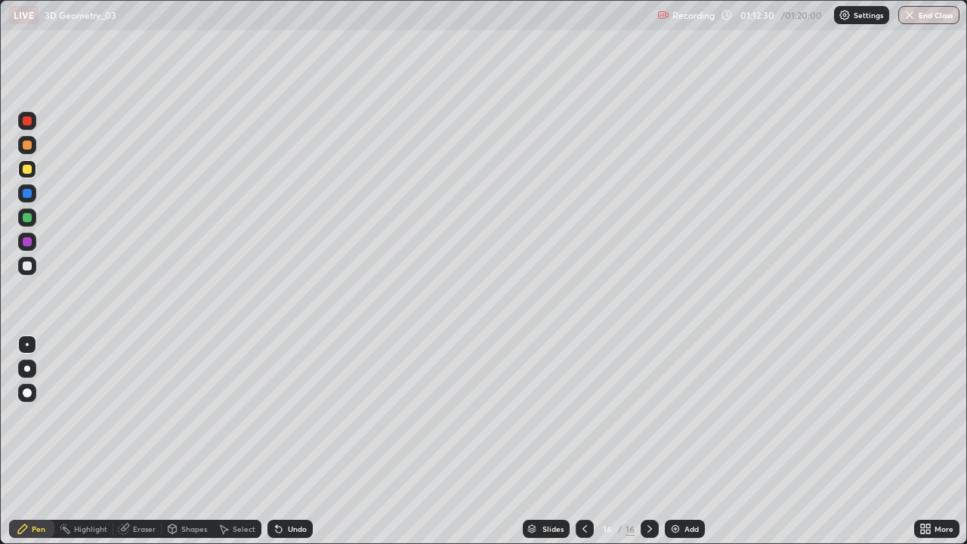
click at [26, 266] on div at bounding box center [27, 265] width 9 height 9
click at [296, 441] on div "Undo" at bounding box center [297, 529] width 19 height 8
click at [292, 441] on div "Undo" at bounding box center [297, 529] width 19 height 8
click at [30, 217] on div at bounding box center [27, 217] width 9 height 9
click at [923, 15] on button "End Class" at bounding box center [929, 15] width 60 height 18
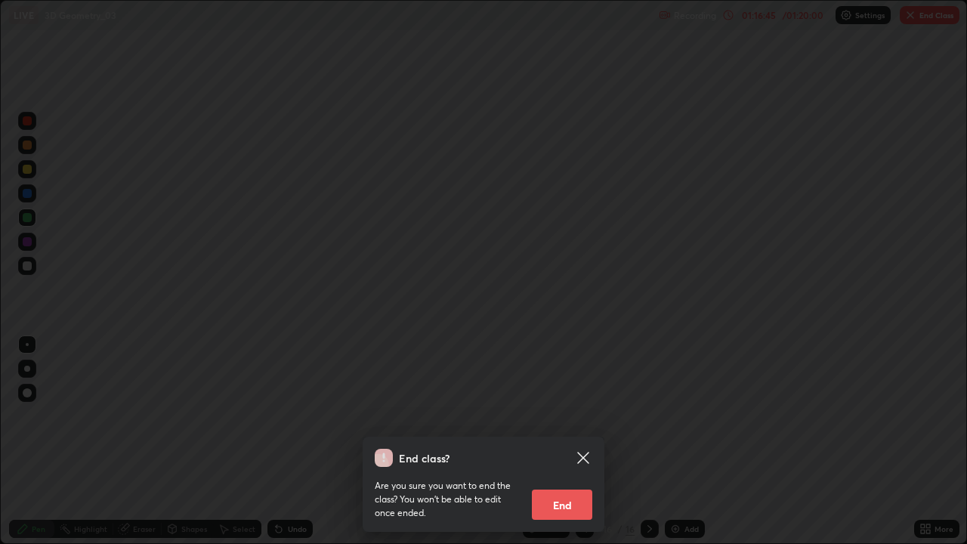
click at [579, 441] on button "End" at bounding box center [562, 504] width 60 height 30
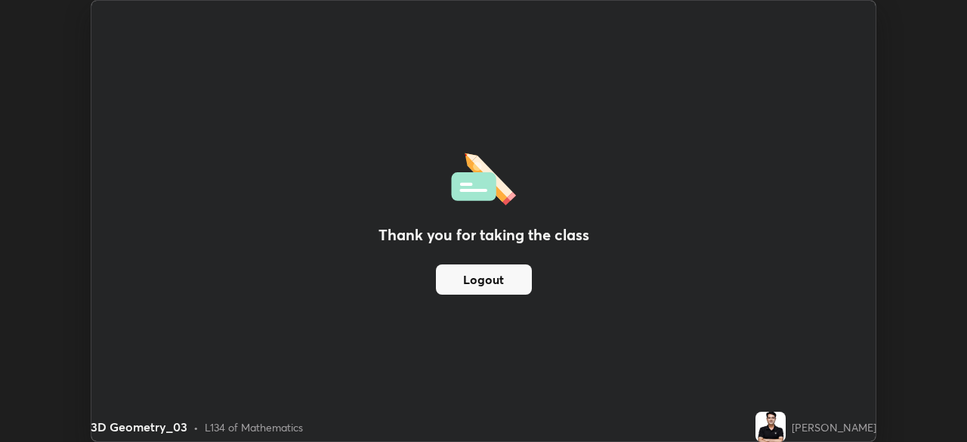
scroll to position [75081, 74556]
